Goal: Information Seeking & Learning: Learn about a topic

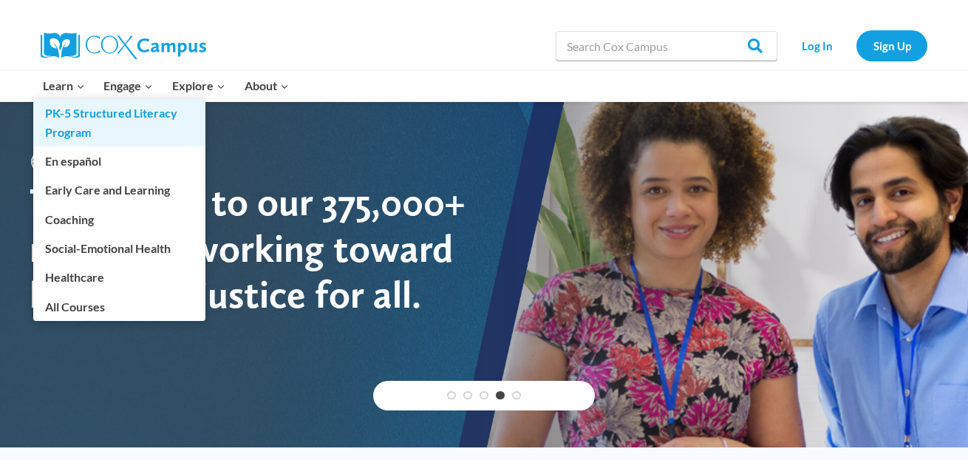
click at [61, 115] on link "PK-5 Structured Literacy Program" at bounding box center [119, 122] width 172 height 47
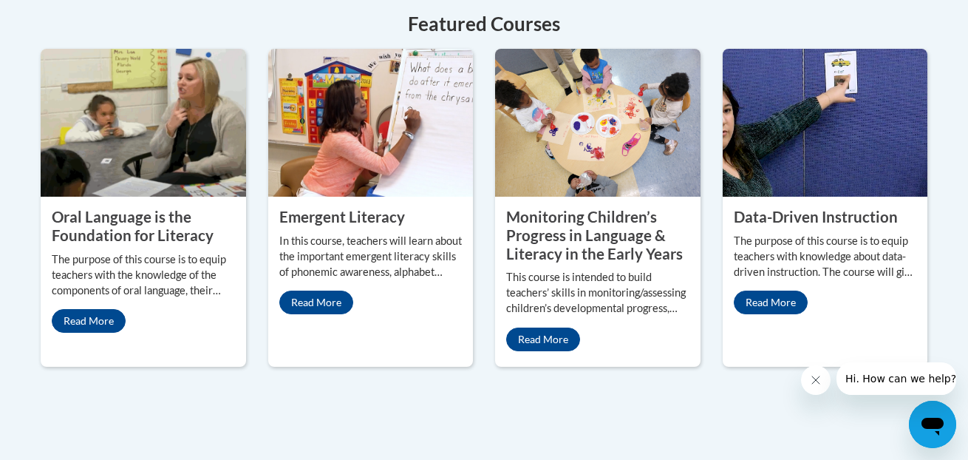
scroll to position [724, 0]
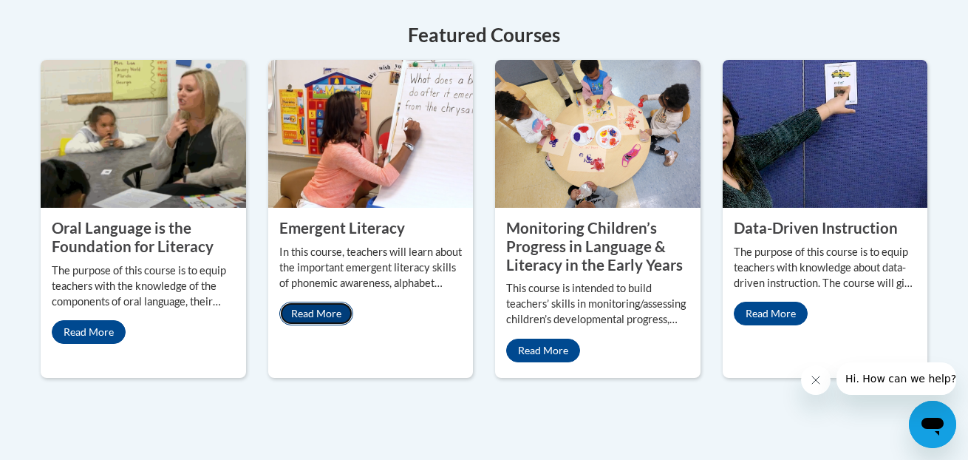
click at [324, 302] on link "Read More" at bounding box center [316, 314] width 74 height 24
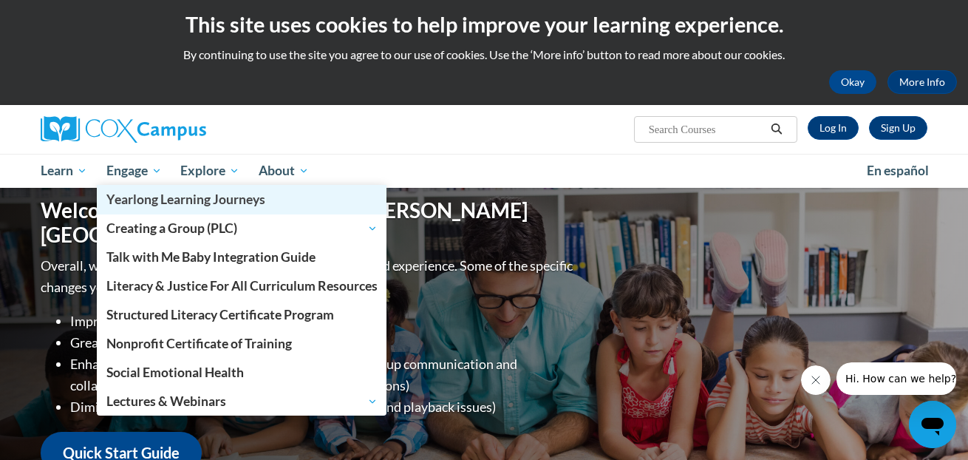
scroll to position [0, 0]
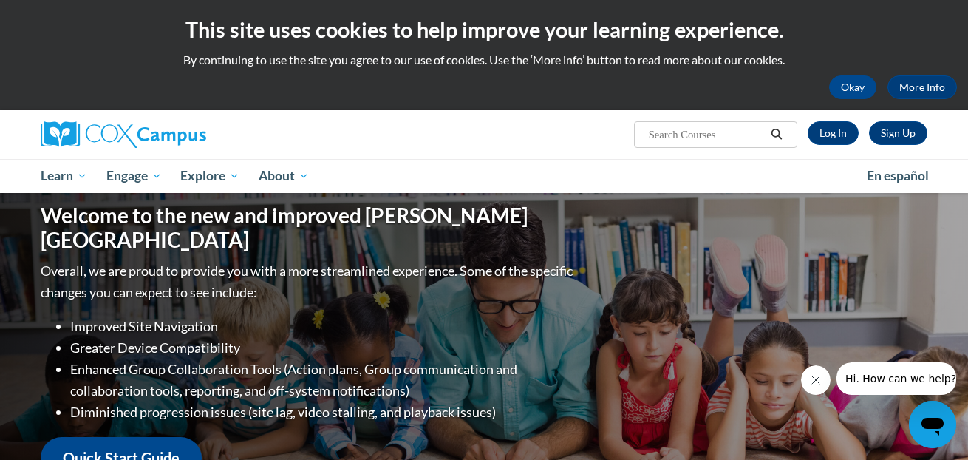
click at [481, 280] on p "Overall, we are proud to provide you with a more streamlined experience. Some o…" at bounding box center [309, 281] width 536 height 43
